Goal: Check status: Check status

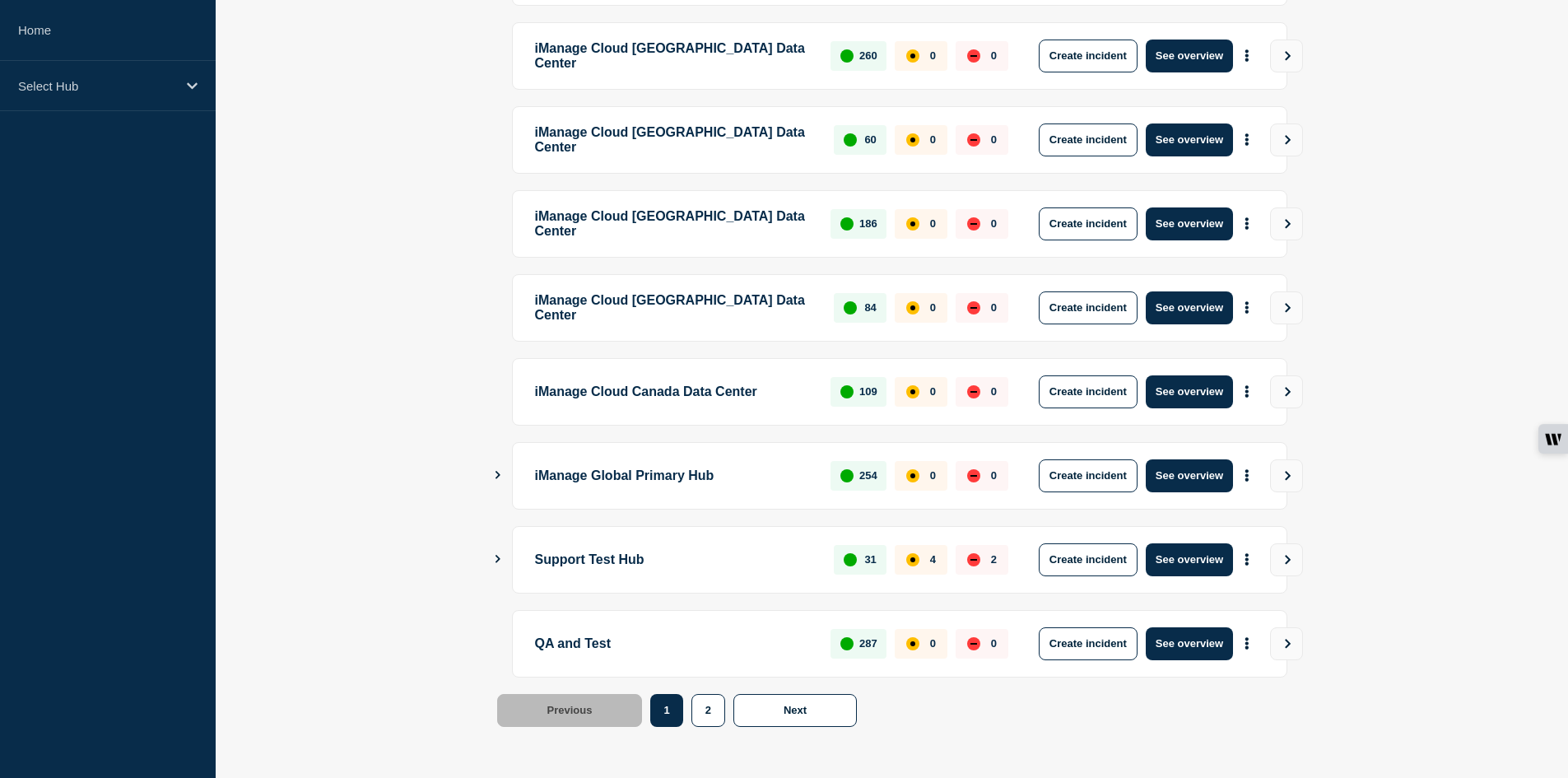
scroll to position [143, 0]
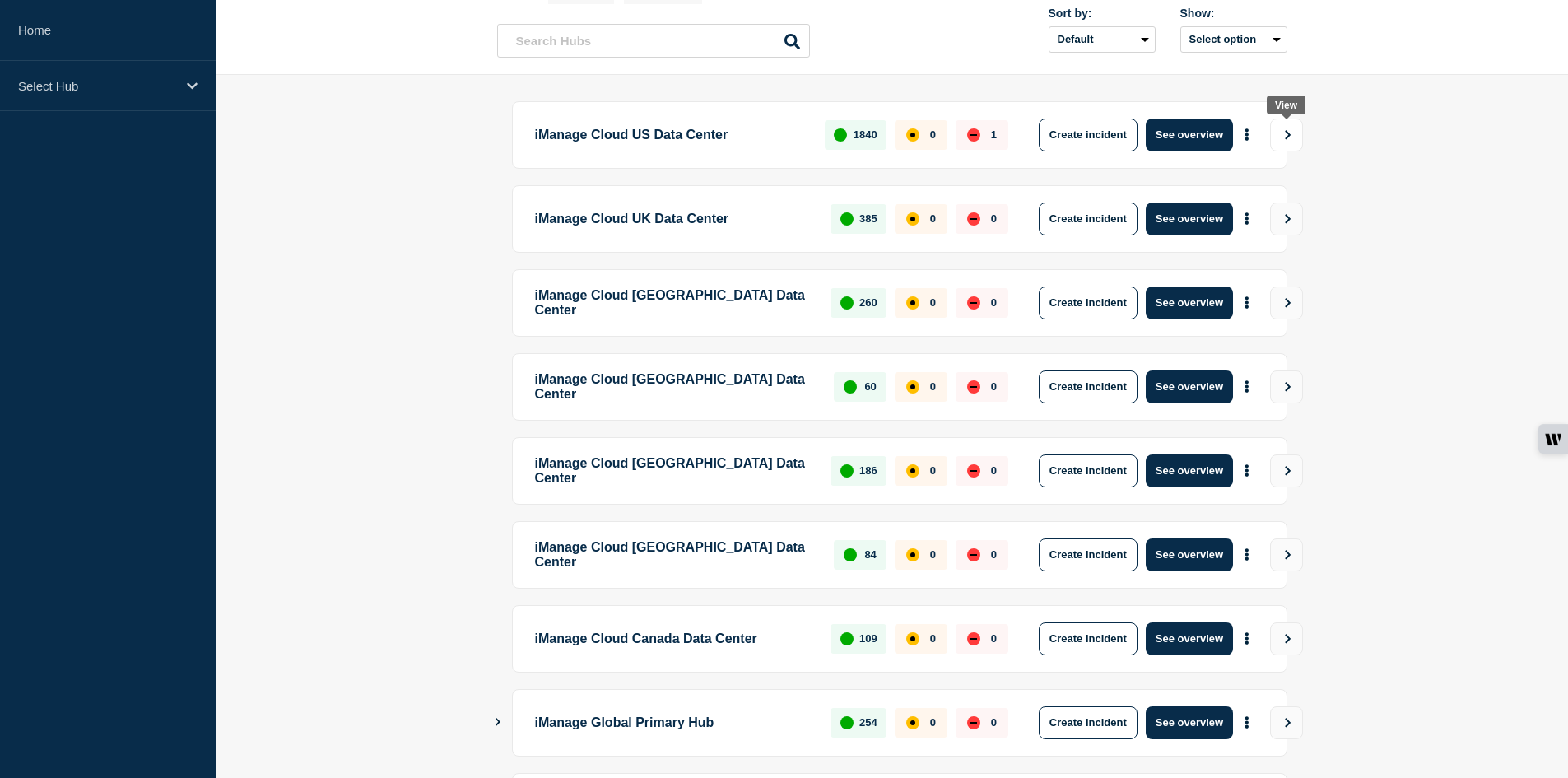
click at [1283, 130] on icon "View" at bounding box center [1288, 135] width 11 height 10
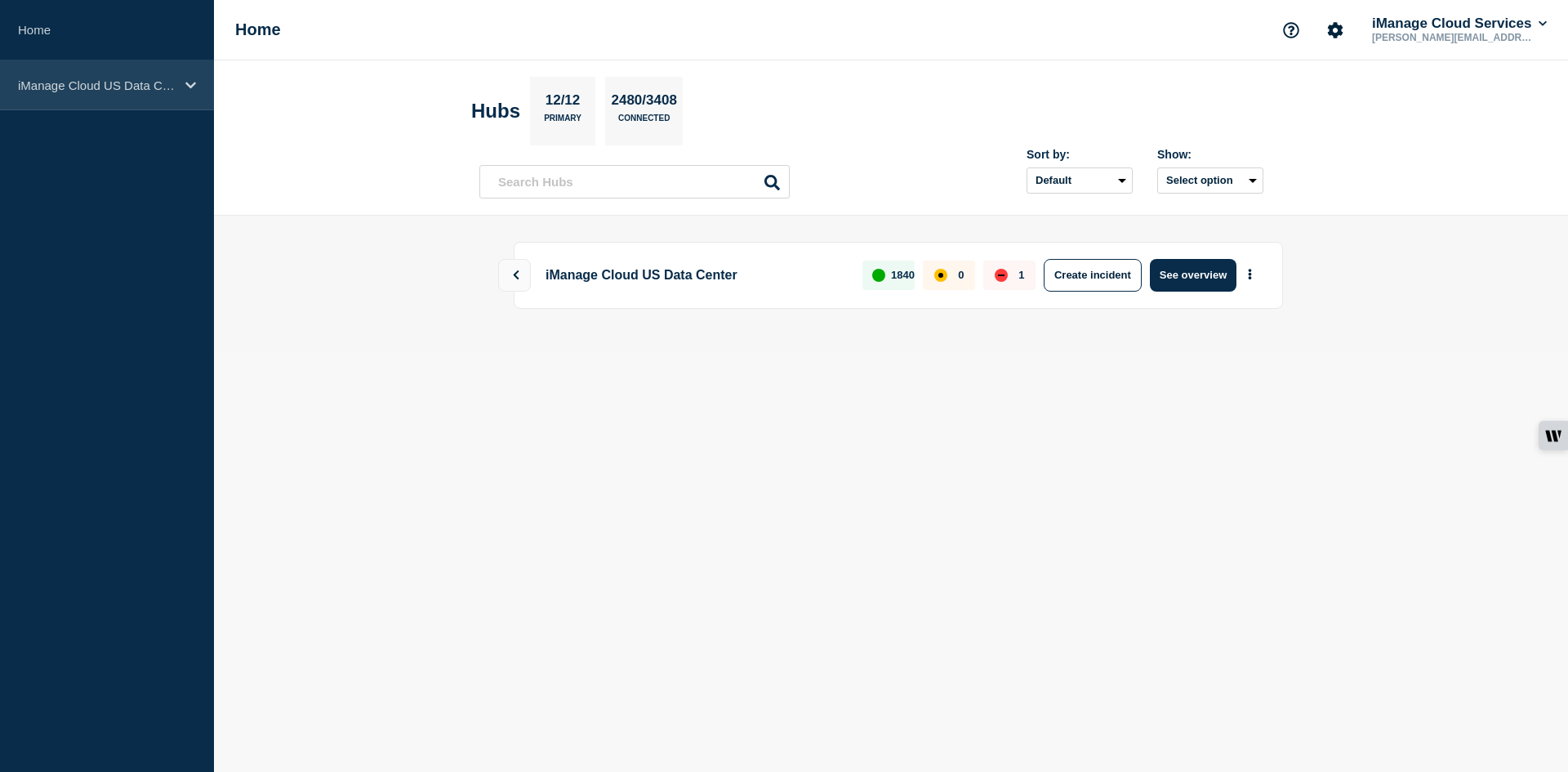
click at [112, 74] on div "iManage Cloud US Data Center" at bounding box center [107, 85] width 214 height 50
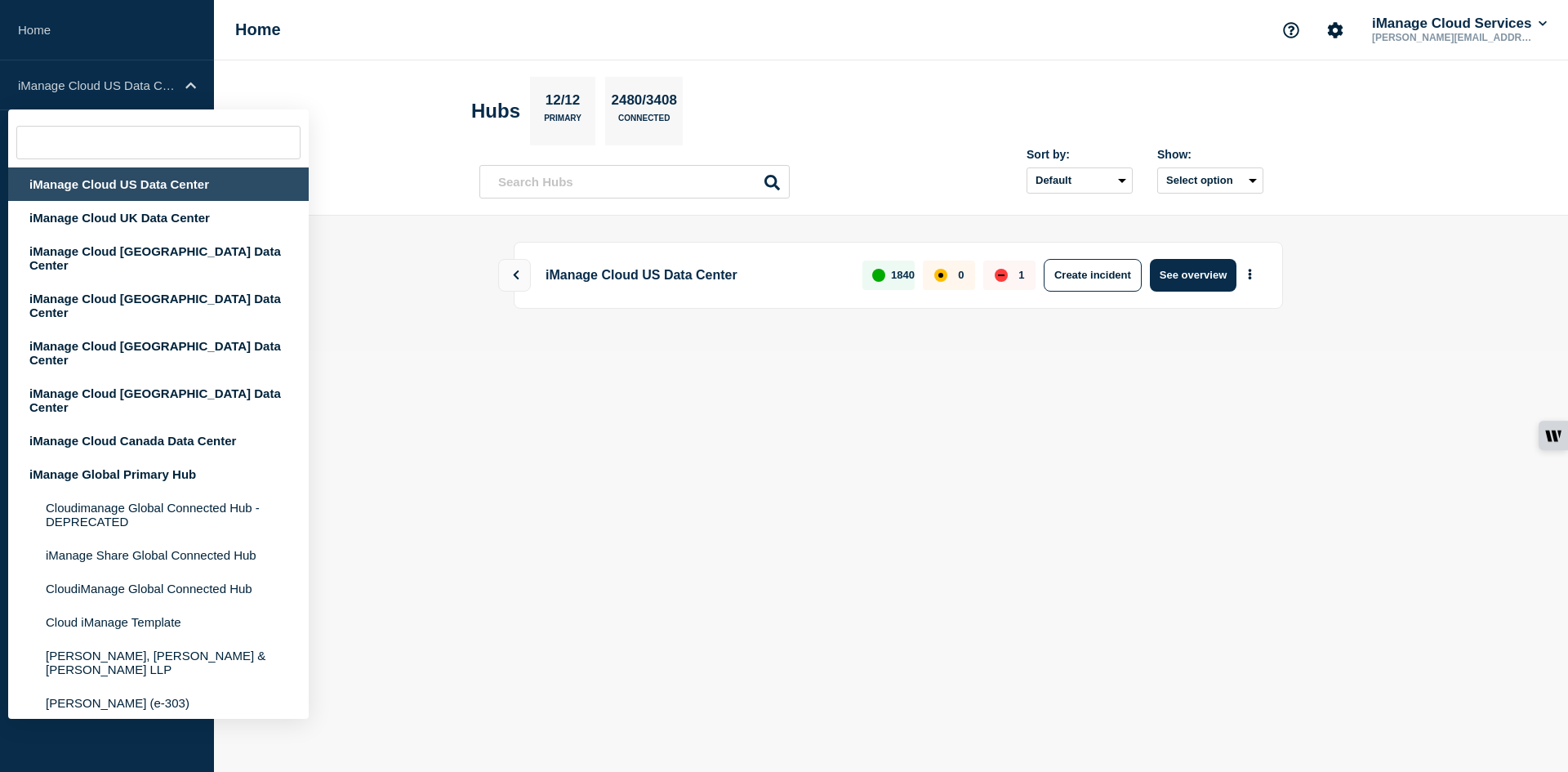
click at [836, 503] on body "Home iManage Cloud US Data Center iManage Cloud US Data Center iManage Cloud UK…" at bounding box center [784, 386] width 1568 height 772
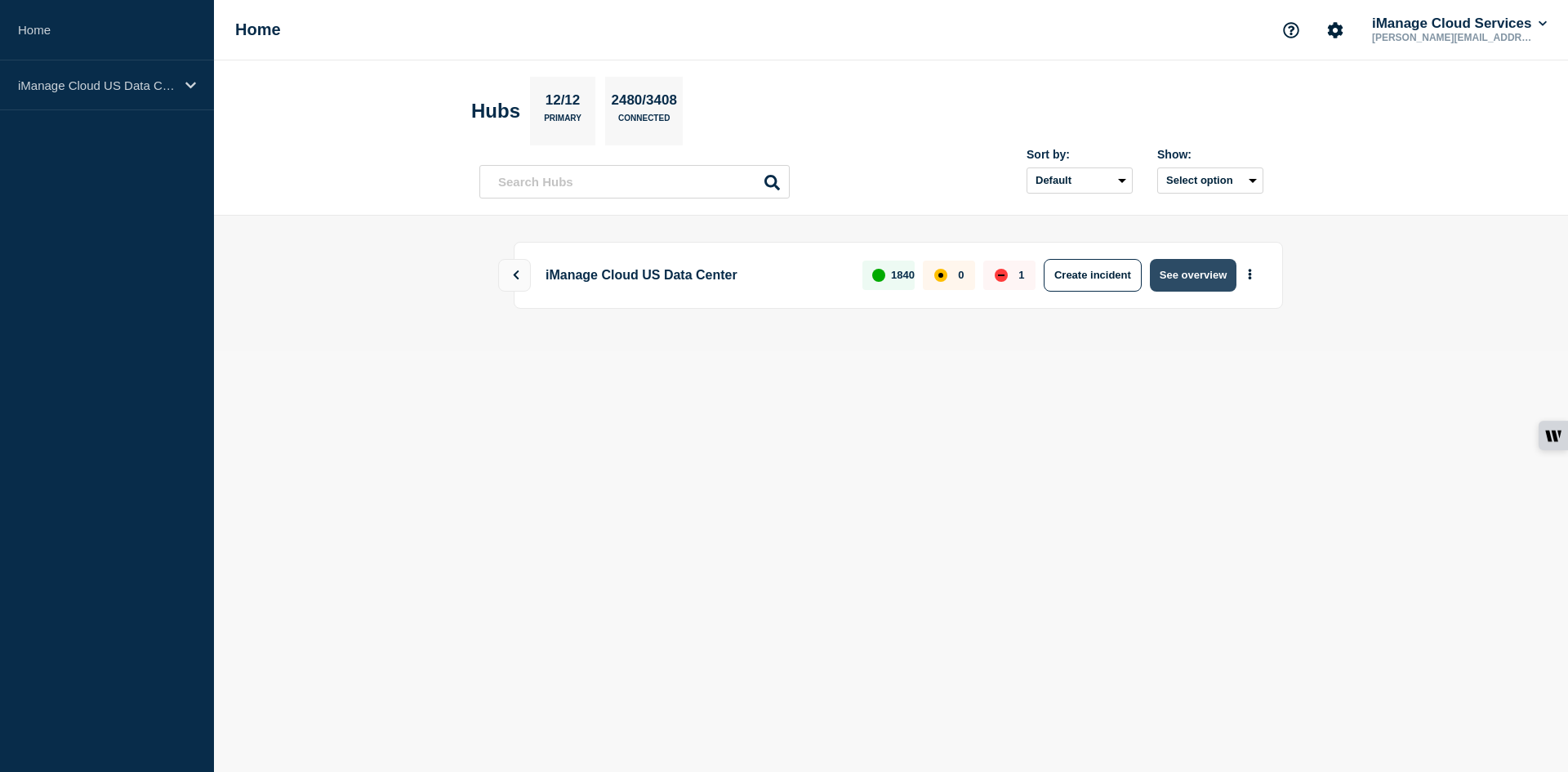
click at [1187, 284] on button "See overview" at bounding box center [1193, 275] width 86 height 32
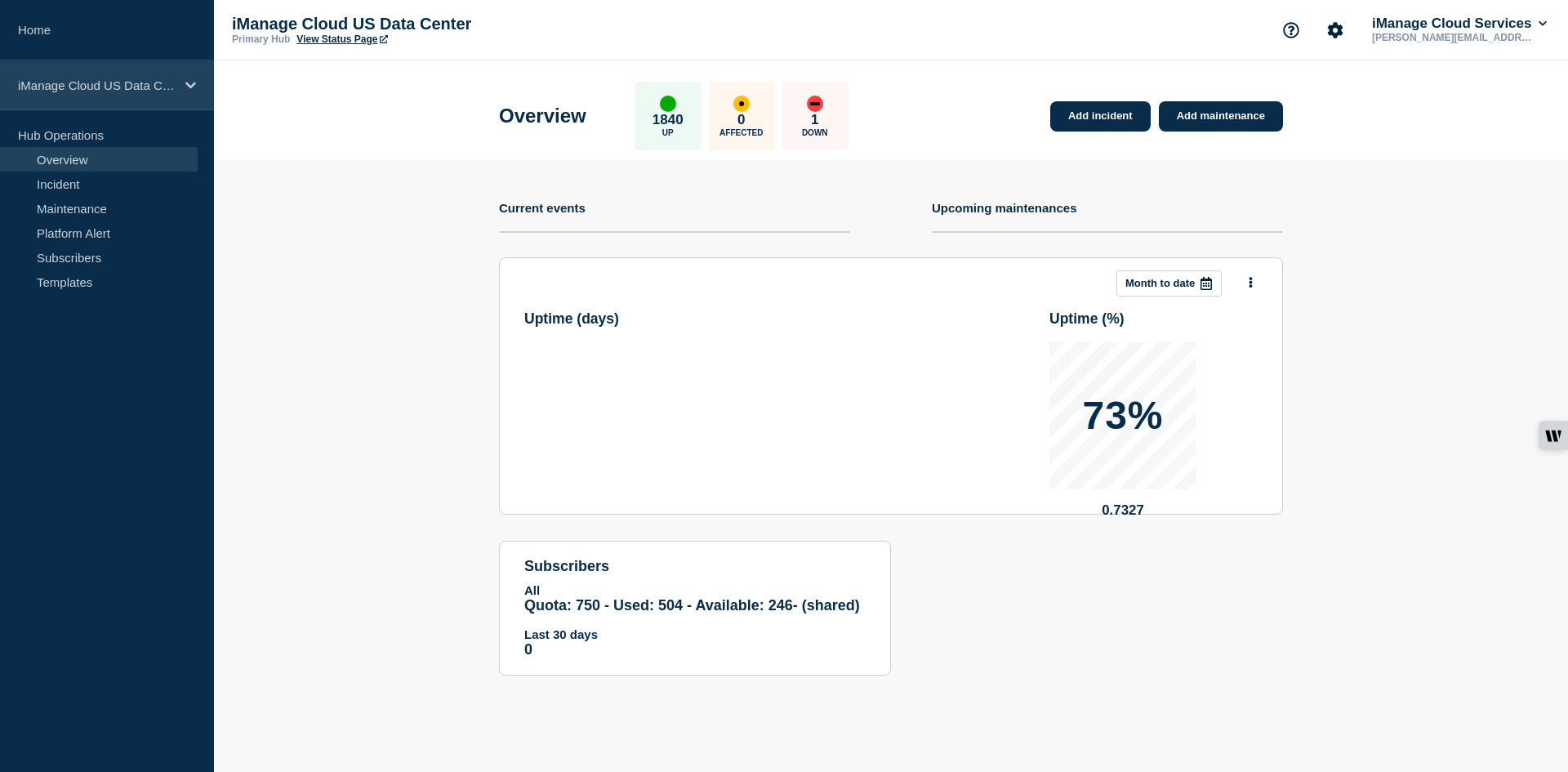
click at [121, 79] on p "iManage Cloud US Data Center" at bounding box center [97, 86] width 157 height 14
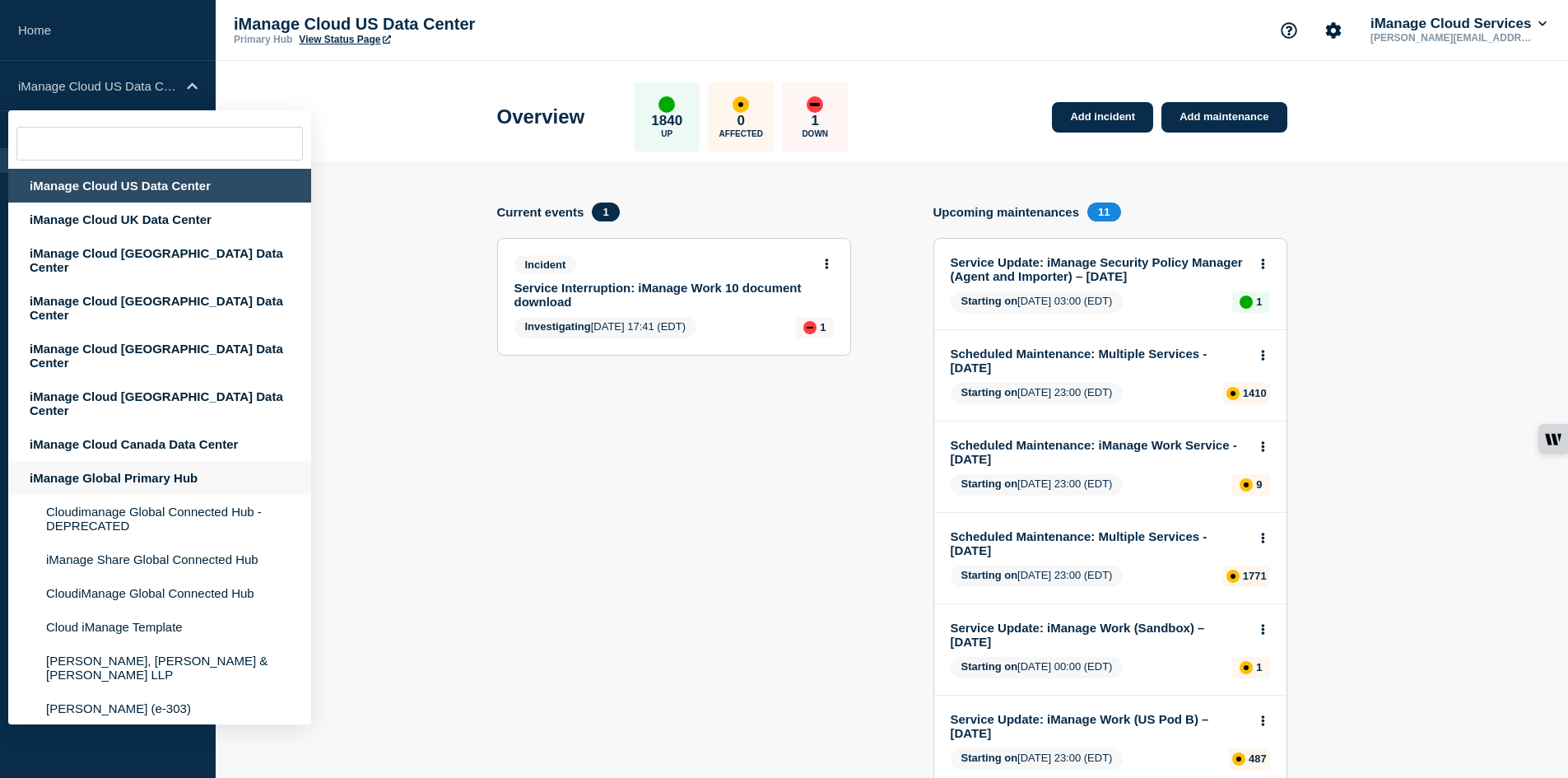
click at [165, 461] on div "iManage Global Primary Hub" at bounding box center [159, 478] width 303 height 33
